Goal: Task Accomplishment & Management: Manage account settings

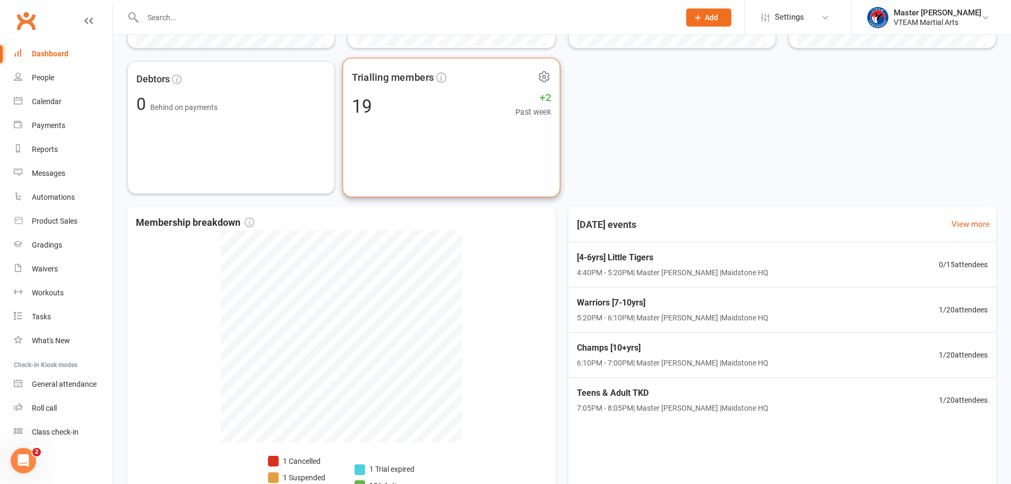
scroll to position [372, 0]
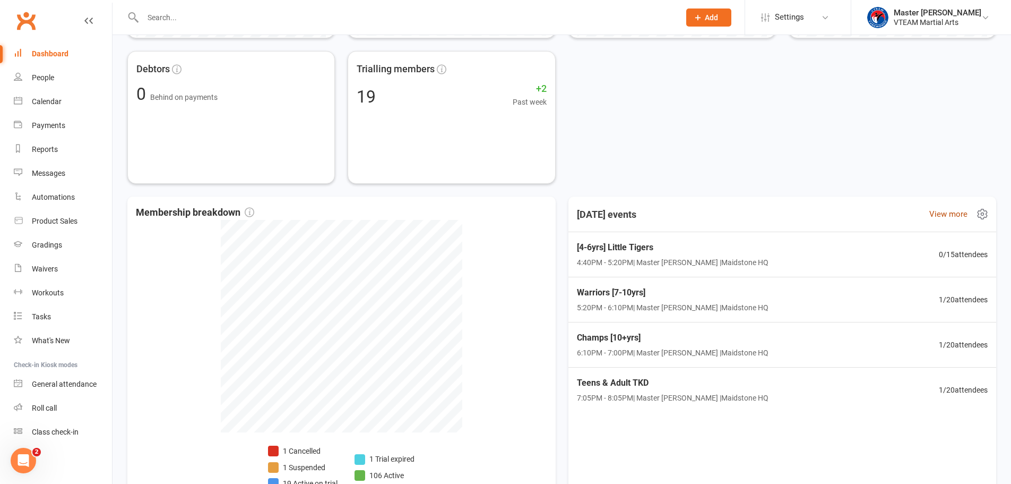
click at [943, 217] on link "View more" at bounding box center [949, 214] width 38 height 13
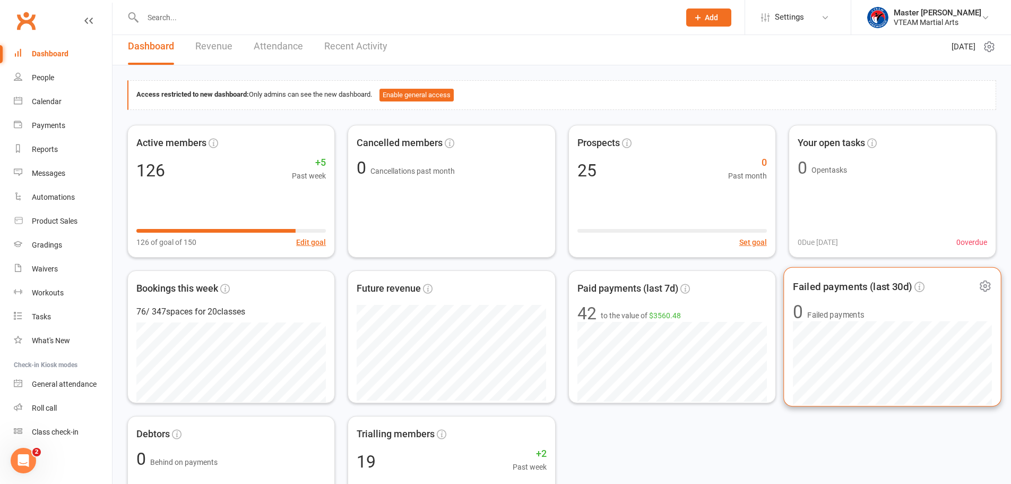
scroll to position [445, 0]
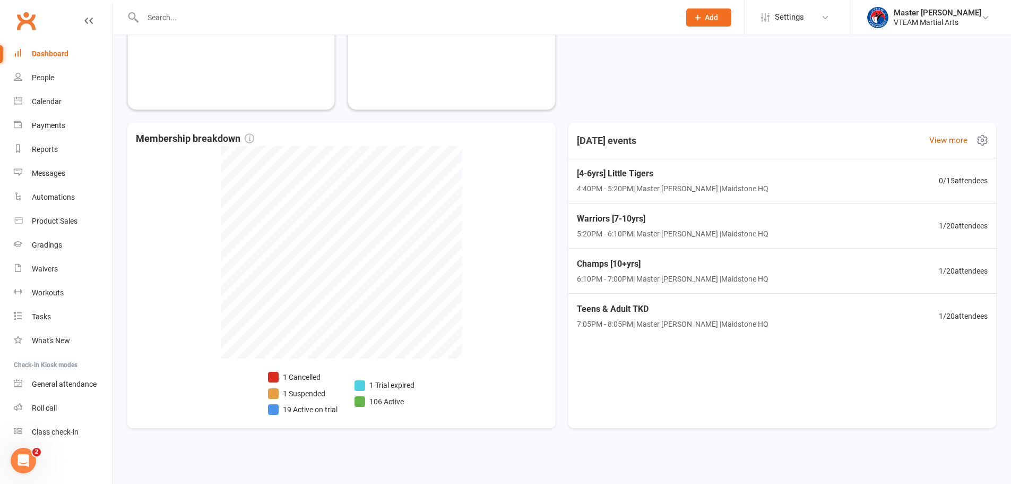
click at [982, 141] on icon at bounding box center [982, 140] width 3 height 3
click at [936, 182] on link "Manage settings" at bounding box center [927, 184] width 105 height 21
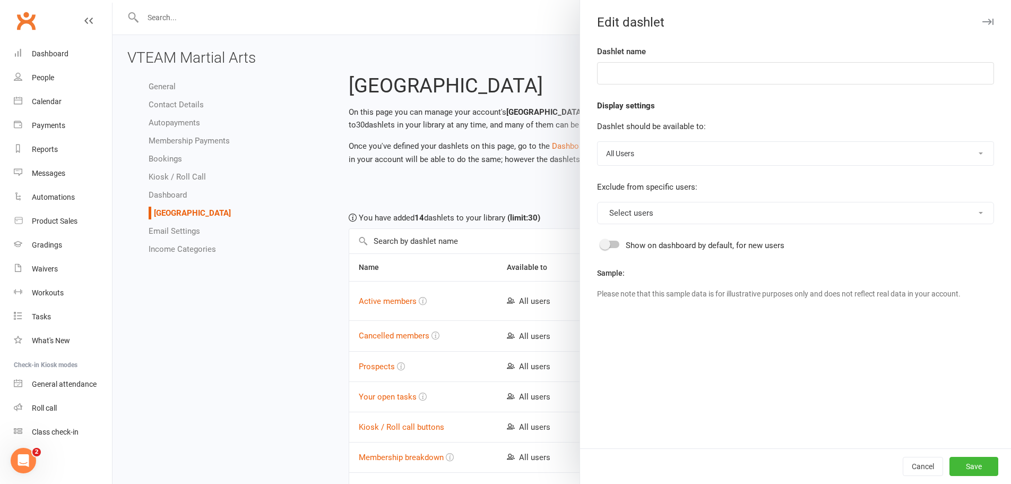
type input "[DATE] events"
select select "show_events_from_start_of_current_day"
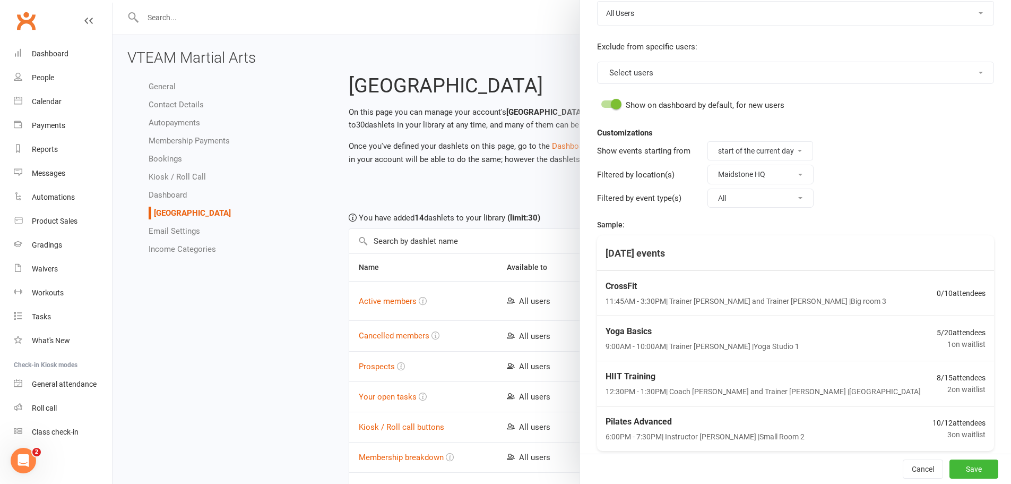
scroll to position [159, 0]
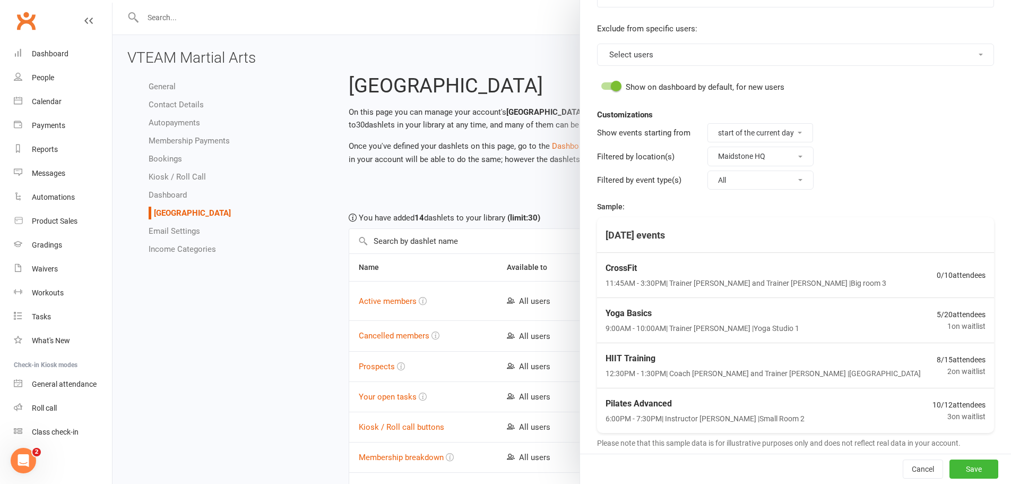
click at [763, 186] on button "All" at bounding box center [761, 179] width 106 height 19
click at [770, 158] on button "Maidstone HQ" at bounding box center [761, 156] width 106 height 19
click at [777, 130] on select "current time start of the current day" at bounding box center [760, 133] width 105 height 18
click at [857, 153] on fieldset "Filtered by location(s) Maidstone HQ" at bounding box center [795, 155] width 397 height 23
click at [781, 175] on button "All" at bounding box center [761, 179] width 106 height 19
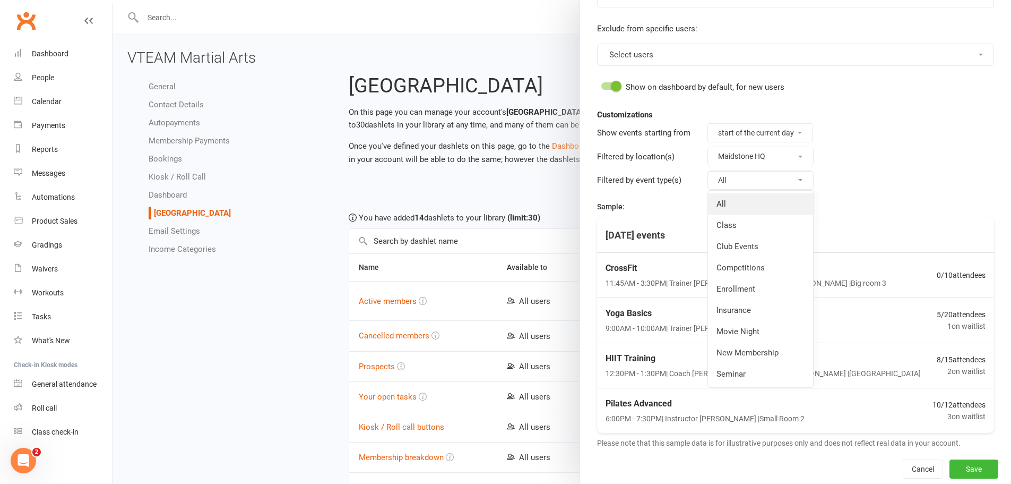
click at [764, 195] on link "All" at bounding box center [760, 203] width 105 height 21
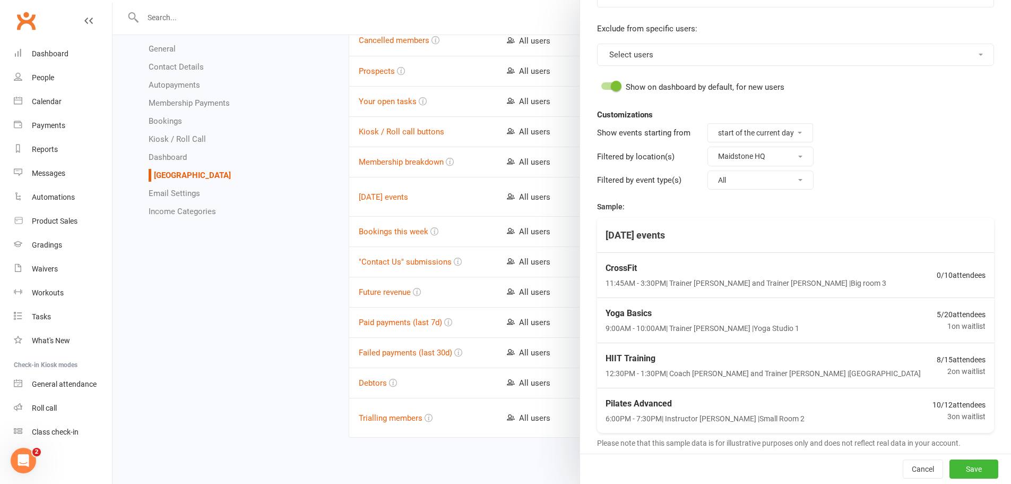
scroll to position [296, 0]
click at [958, 471] on button "Save" at bounding box center [974, 468] width 49 height 19
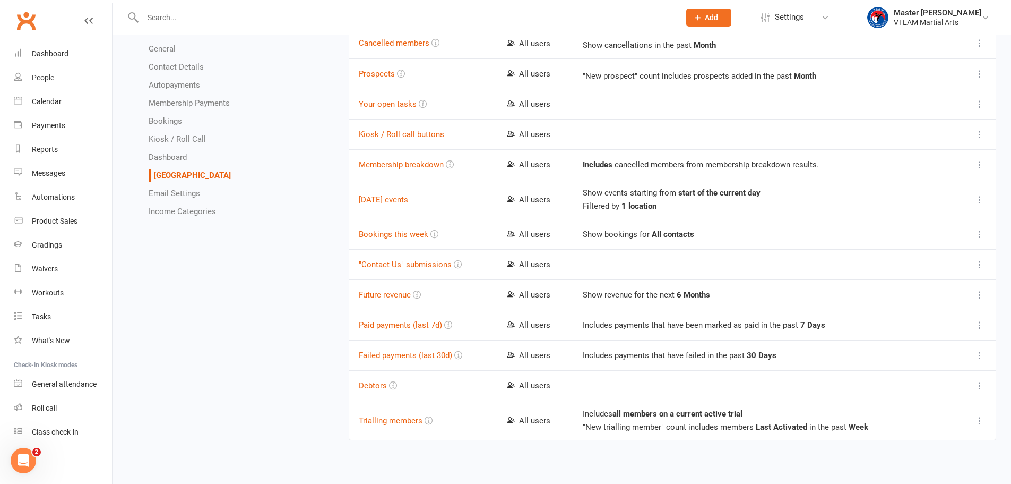
scroll to position [0, 0]
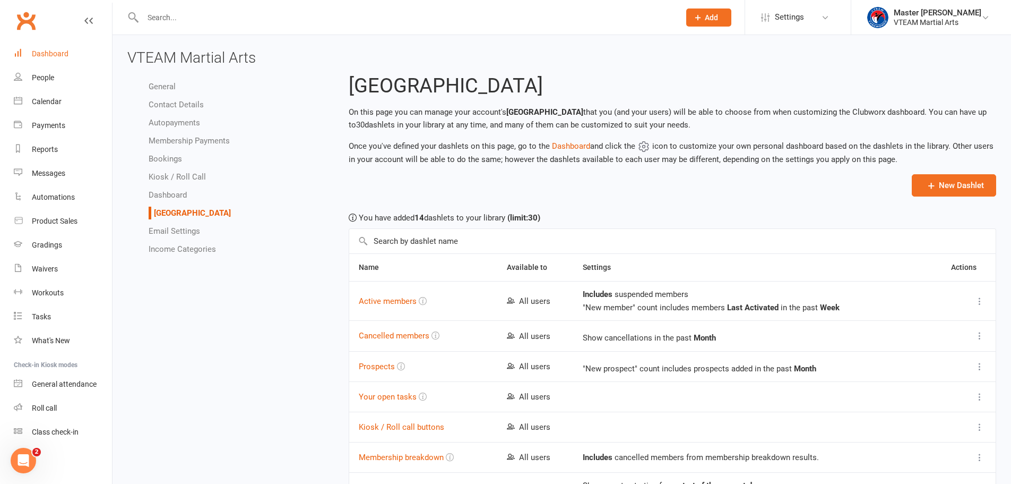
click at [50, 56] on div "Dashboard" at bounding box center [50, 53] width 37 height 8
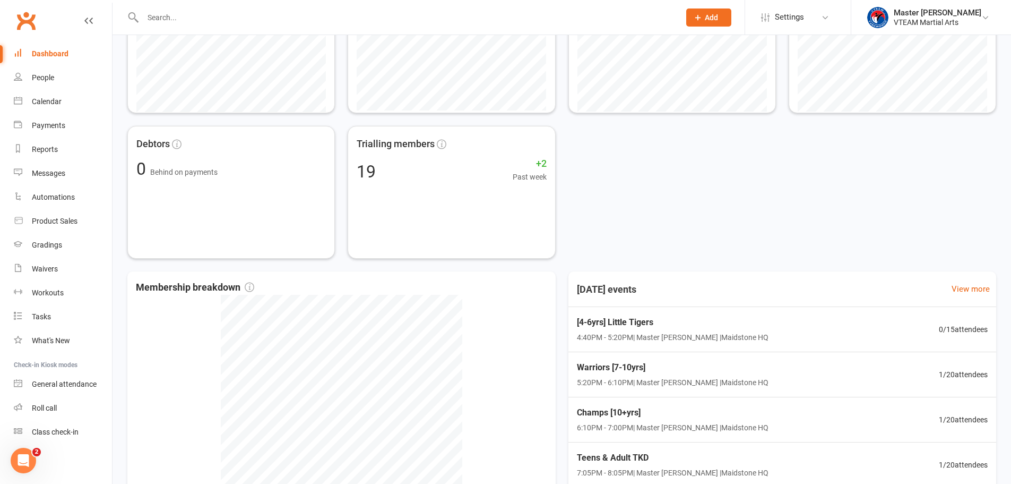
scroll to position [445, 0]
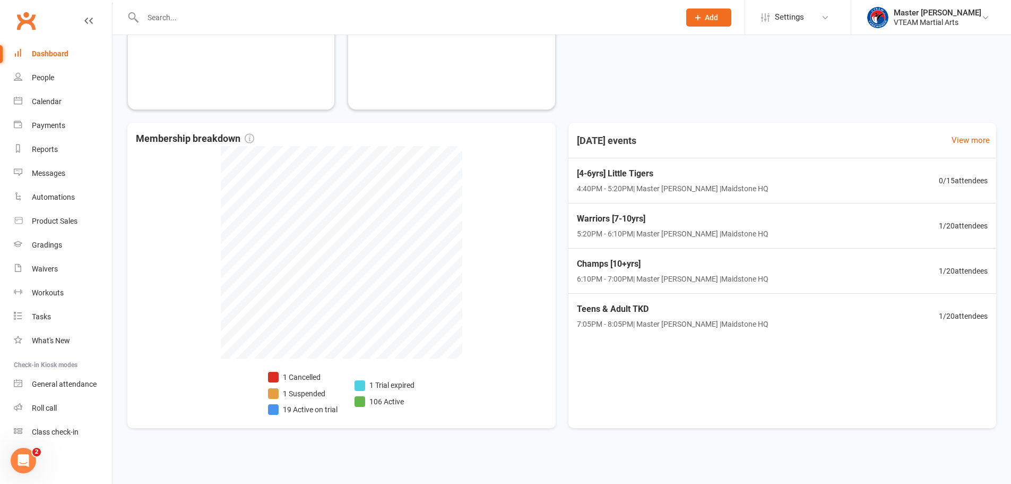
click at [47, 55] on div "Dashboard" at bounding box center [50, 53] width 37 height 8
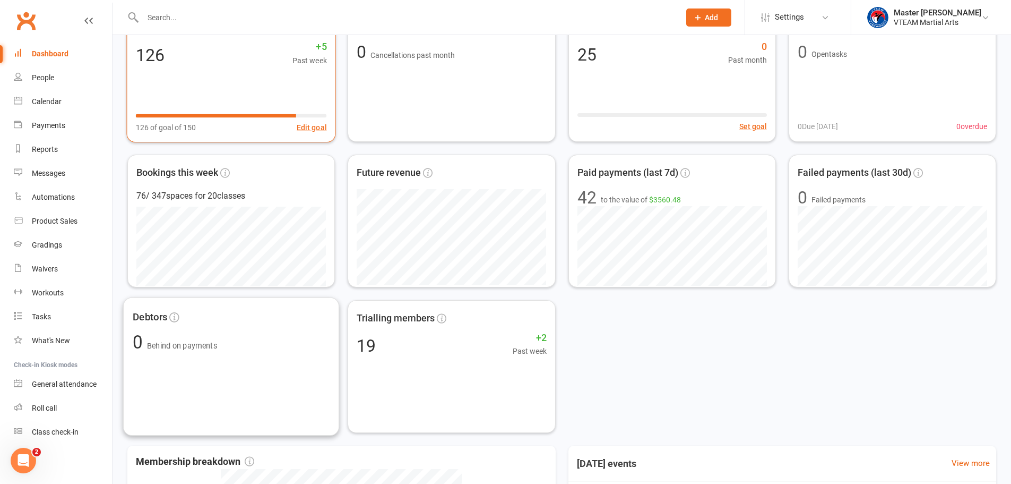
scroll to position [0, 0]
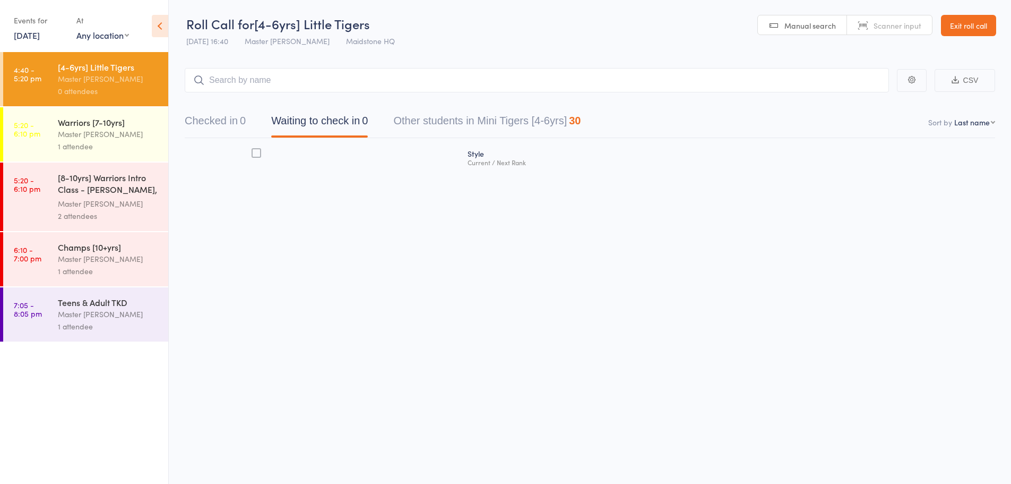
click at [130, 197] on div "Master [PERSON_NAME]" at bounding box center [108, 203] width 101 height 12
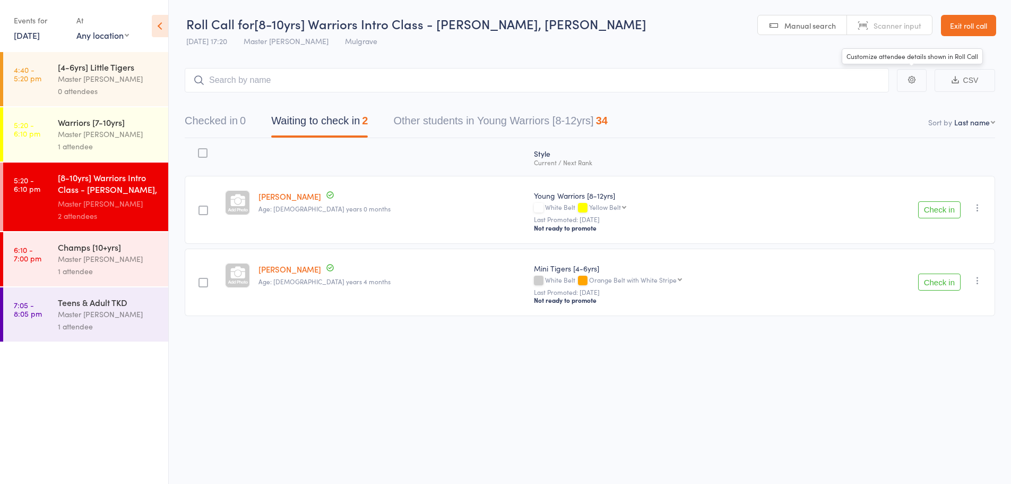
click at [914, 82] on icon "button" at bounding box center [911, 79] width 7 height 7
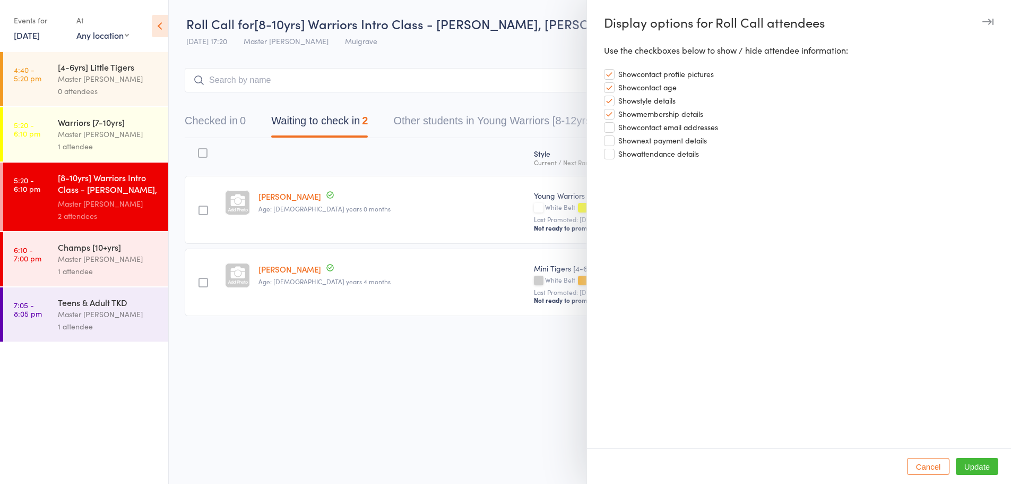
click at [608, 141] on label "Show next payment details" at bounding box center [655, 139] width 103 height 12
click at [608, 134] on input "Show next payment details" at bounding box center [655, 133] width 103 height 1
checkbox input "true"
click at [610, 153] on label "Show attendance details" at bounding box center [651, 153] width 95 height 12
click at [610, 148] on input "Show attendance details" at bounding box center [651, 147] width 95 height 1
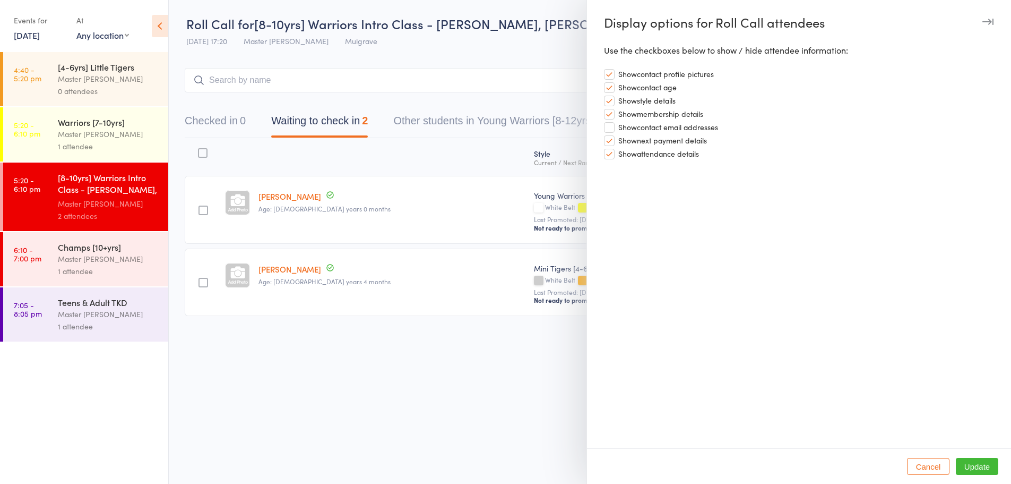
checkbox input "true"
click at [610, 130] on label "Show contact email addresses" at bounding box center [661, 126] width 114 height 12
click at [610, 121] on input "Show contact email addresses" at bounding box center [661, 120] width 114 height 1
checkbox input "true"
click at [981, 468] on button "Update" at bounding box center [977, 466] width 42 height 17
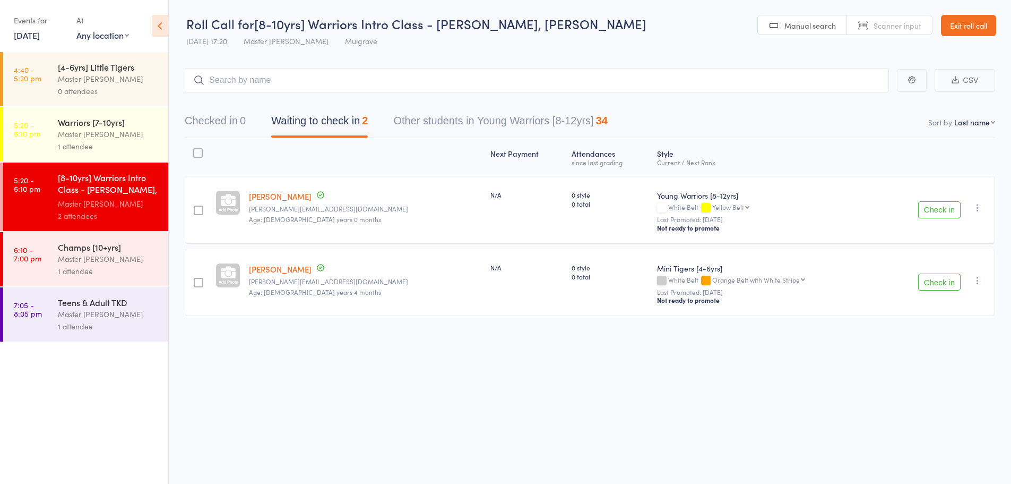
click at [77, 137] on div "Master [PERSON_NAME]" at bounding box center [108, 134] width 101 height 12
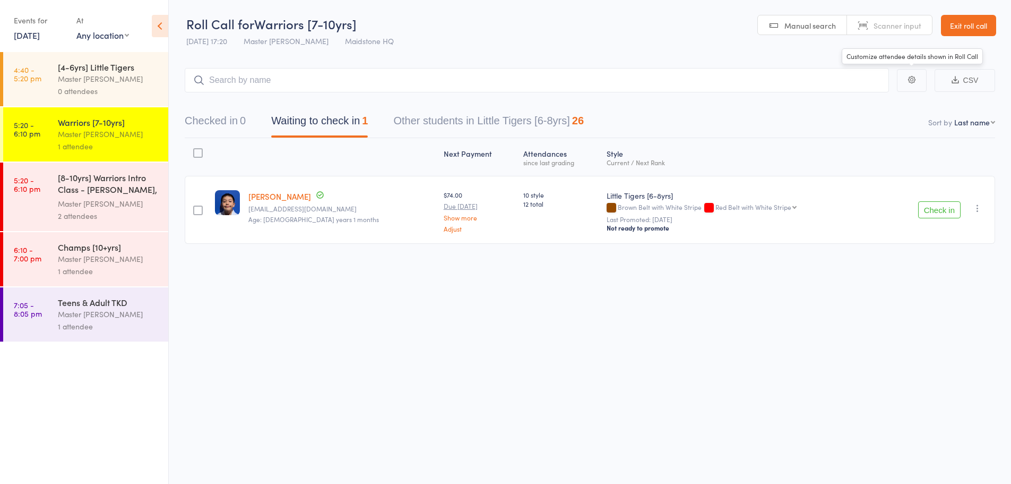
click at [916, 83] on button "button" at bounding box center [912, 80] width 30 height 23
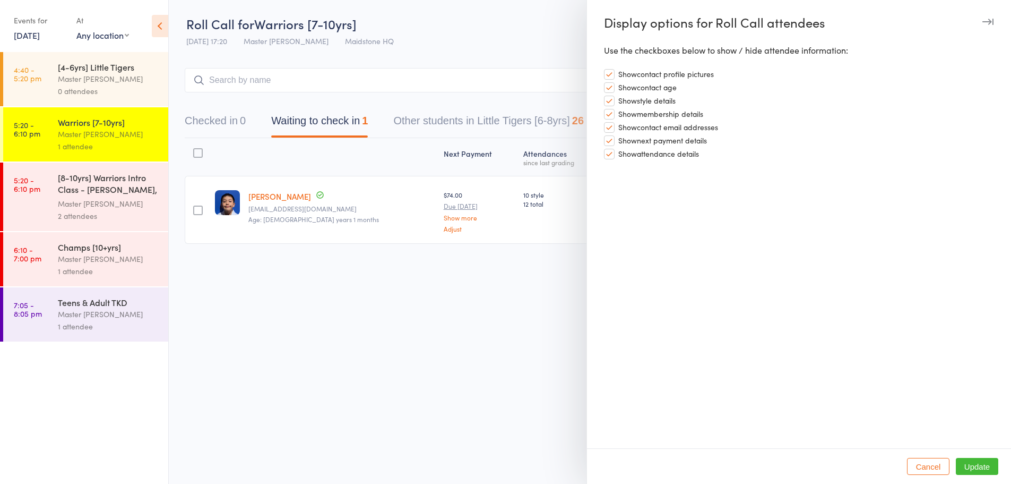
click at [611, 116] on label "Show membership details" at bounding box center [653, 113] width 99 height 12
click at [611, 108] on input "Show membership details" at bounding box center [653, 107] width 99 height 1
checkbox input "false"
click at [610, 127] on label "Show contact email addresses" at bounding box center [661, 126] width 114 height 12
click at [610, 121] on input "Show contact email addresses" at bounding box center [661, 120] width 114 height 1
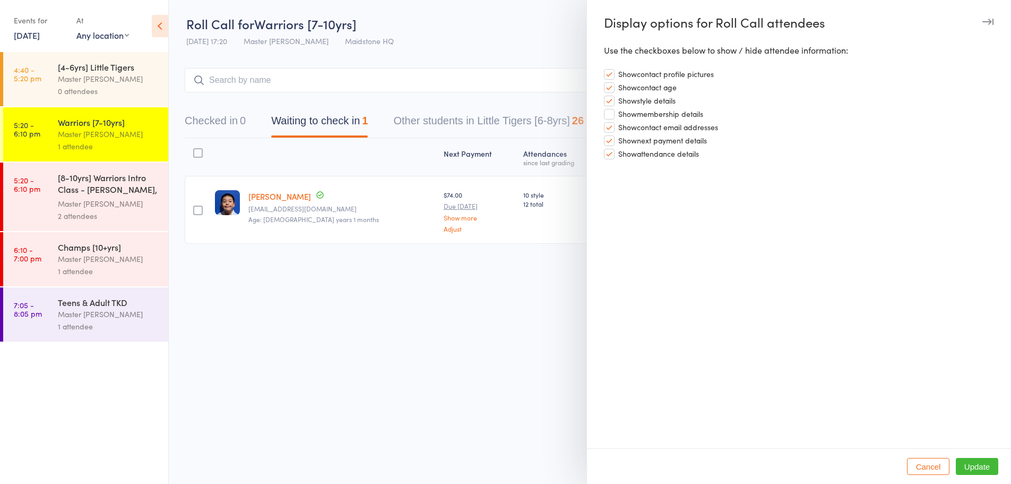
checkbox input "false"
click at [609, 140] on label "Show next payment details" at bounding box center [655, 139] width 103 height 12
click at [609, 134] on input "Show next payment details" at bounding box center [655, 133] width 103 height 1
checkbox input "false"
click at [973, 465] on button "Update" at bounding box center [977, 466] width 42 height 17
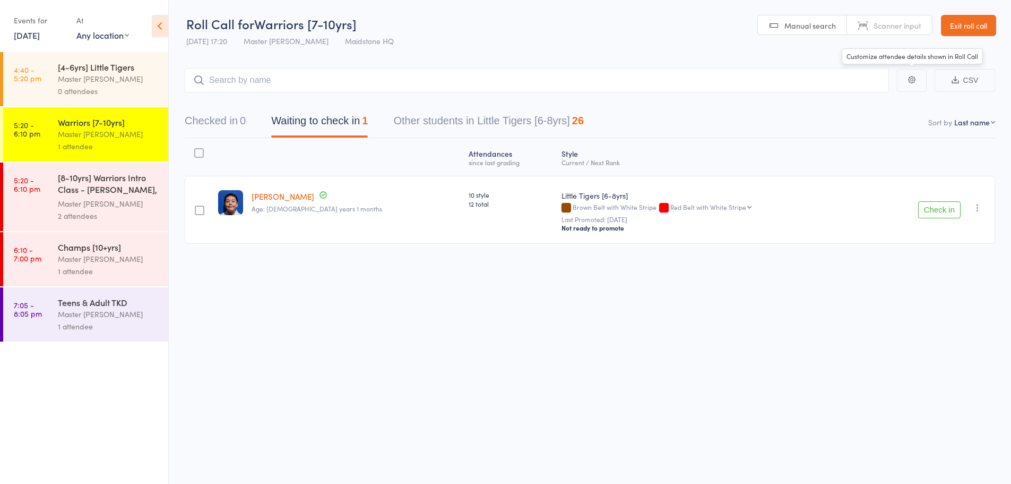
click at [914, 81] on icon "button" at bounding box center [911, 79] width 7 height 7
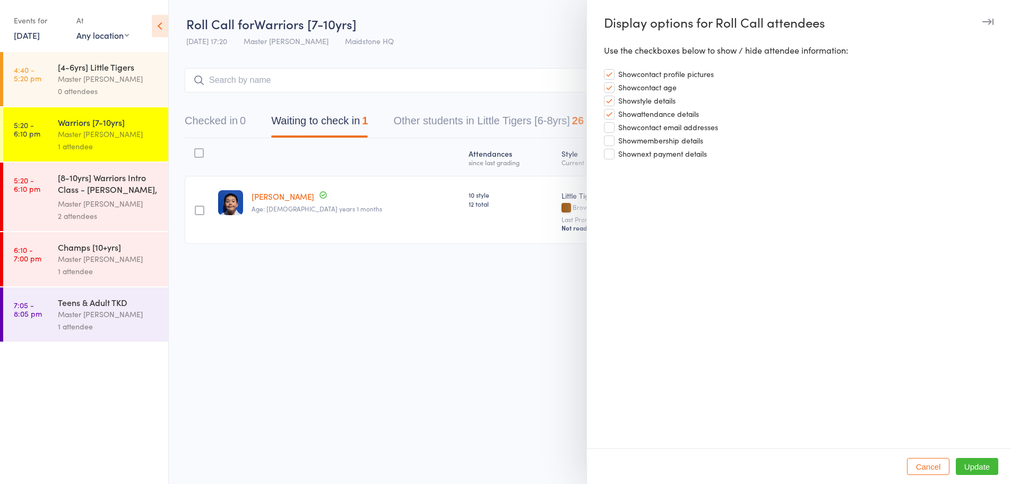
click at [613, 141] on label "Show membership details" at bounding box center [653, 139] width 99 height 12
click at [613, 134] on input "Show membership details" at bounding box center [653, 133] width 99 height 1
checkbox input "true"
click at [968, 461] on button "Update" at bounding box center [977, 466] width 42 height 17
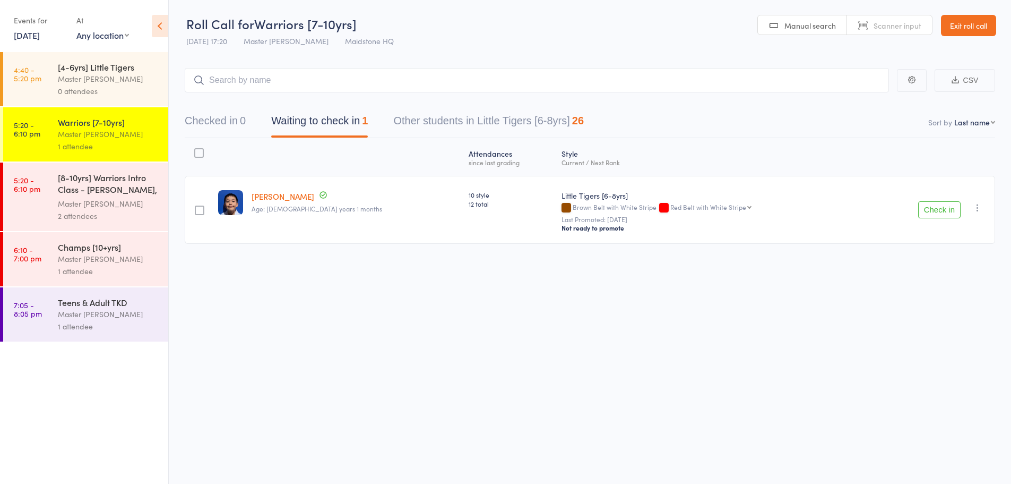
click at [94, 256] on div "Master [PERSON_NAME]" at bounding box center [108, 259] width 101 height 12
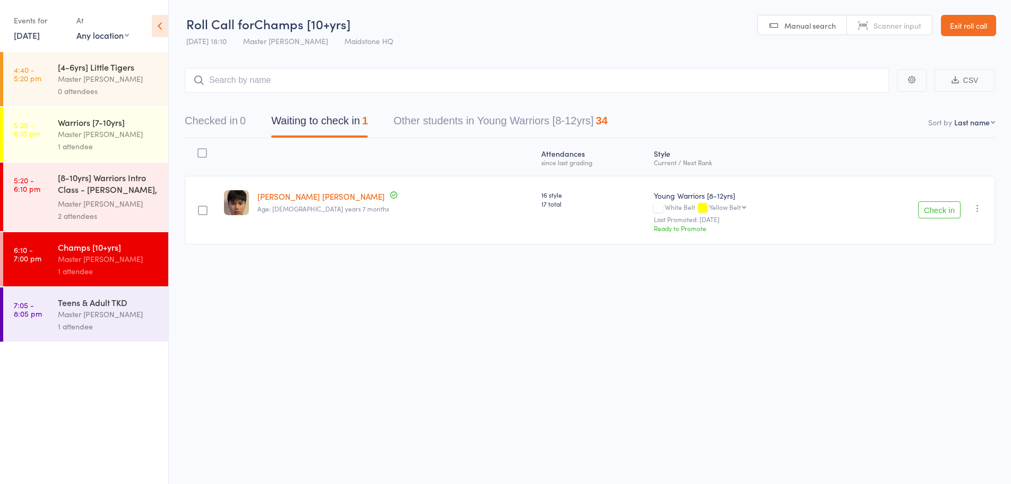
click at [107, 323] on div "1 attendee" at bounding box center [108, 326] width 101 height 12
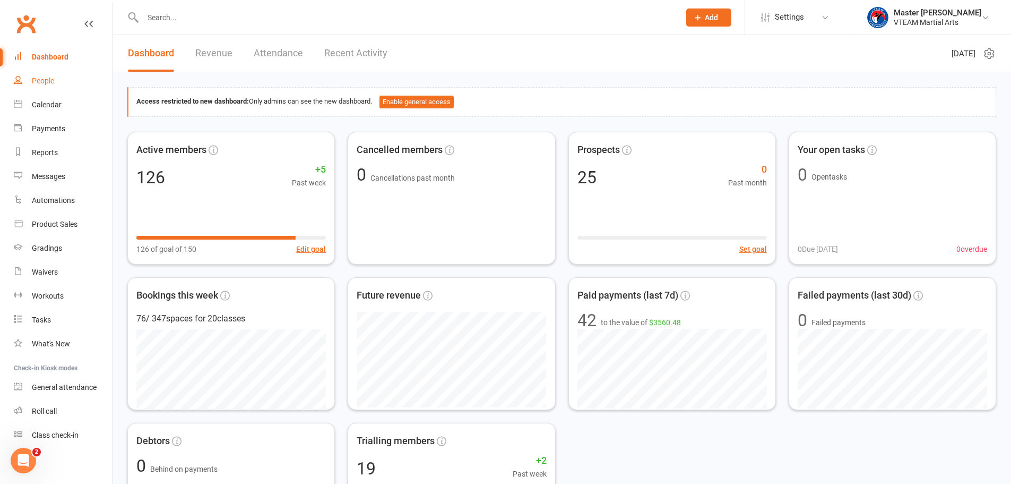
drag, startPoint x: 48, startPoint y: 78, endPoint x: 47, endPoint y: 66, distance: 11.7
click at [48, 78] on div "People" at bounding box center [43, 80] width 22 height 8
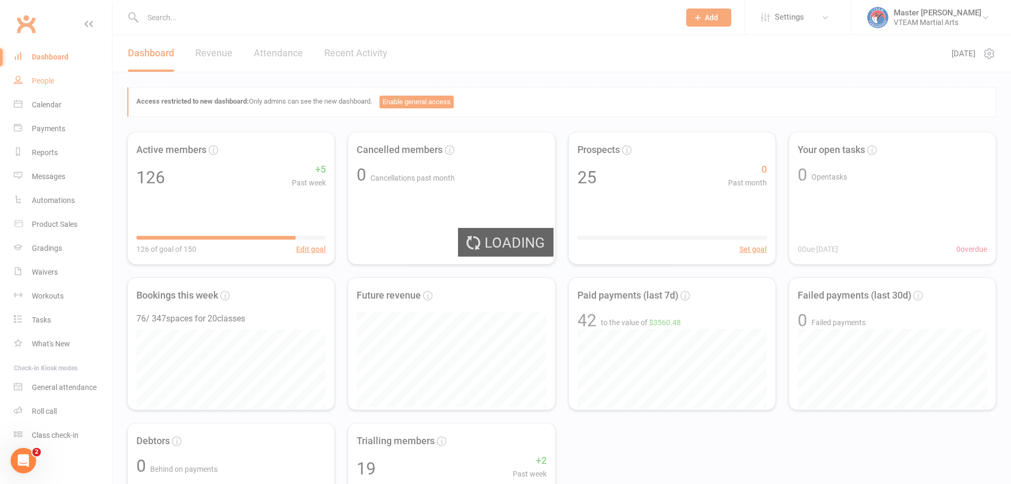
select select "100"
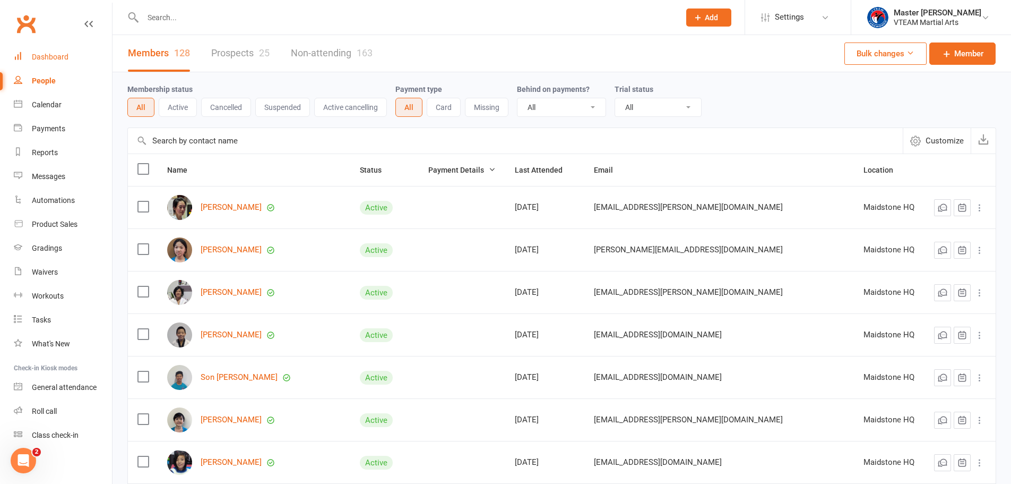
click at [47, 57] on div "Dashboard" at bounding box center [50, 57] width 37 height 8
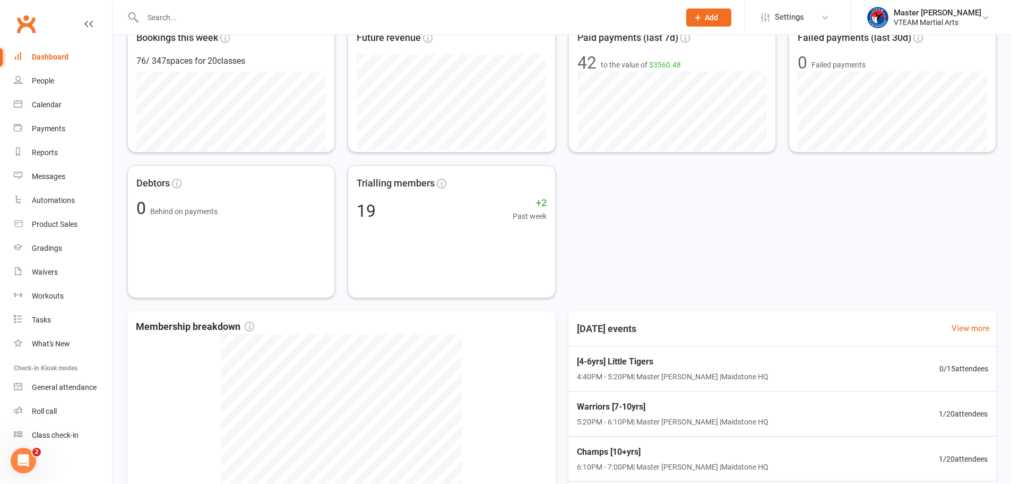
scroll to position [233, 0]
